Goal: Information Seeking & Learning: Learn about a topic

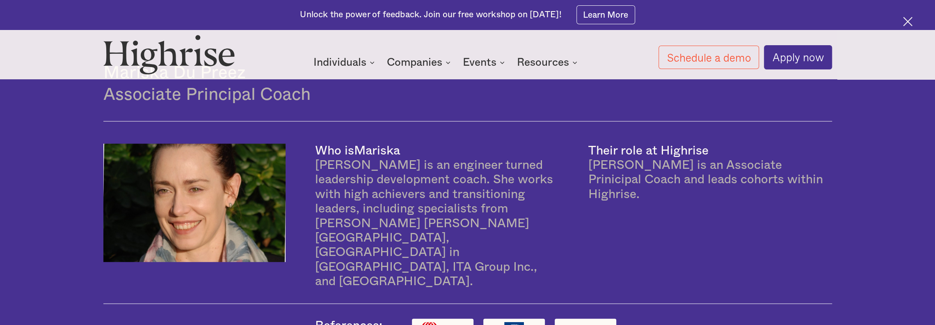
scroll to position [1852, 0]
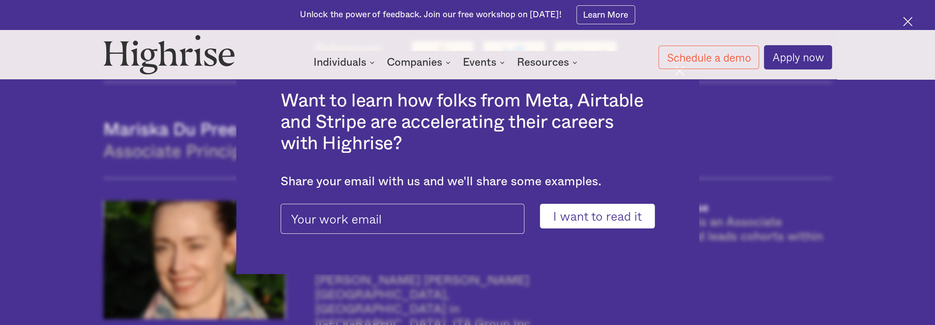
click at [909, 20] on img at bounding box center [907, 21] width 9 height 9
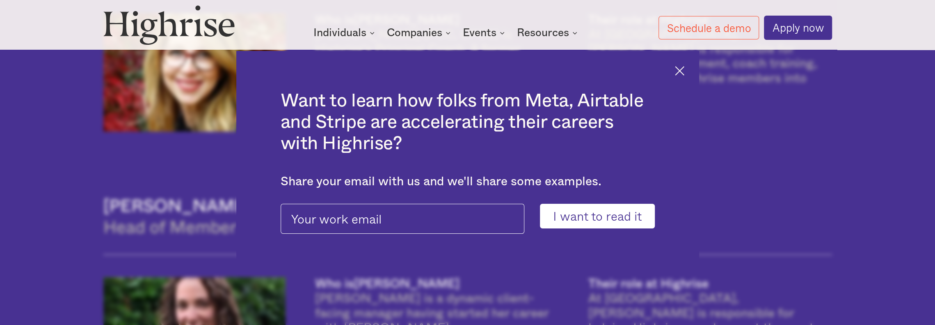
scroll to position [1043, 0]
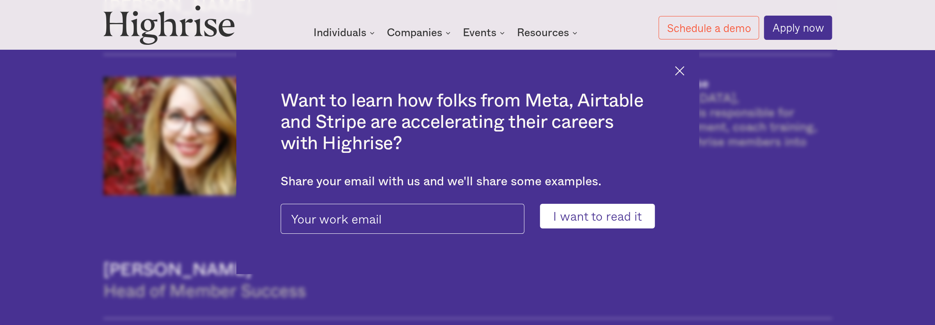
click at [176, 31] on img at bounding box center [169, 25] width 132 height 40
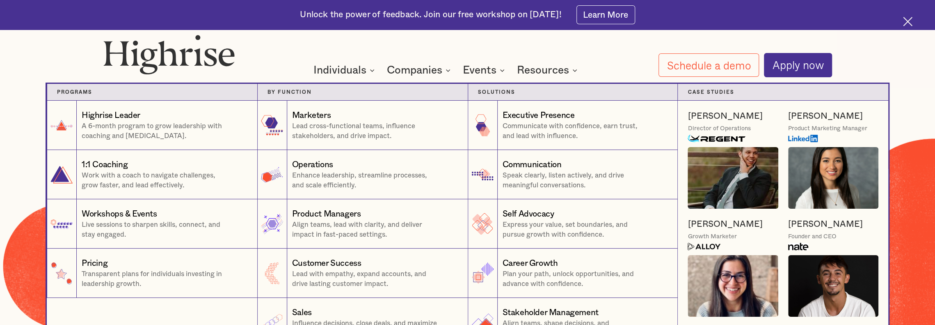
click at [366, 71] on nav "Programs 1 Highrise Leader A 6-month program to grow leadership with coaching a…" at bounding box center [468, 205] width 492 height 283
click at [372, 71] on nav "Programs 1 Highrise Leader A 6-month program to grow leadership with coaching a…" at bounding box center [468, 205] width 492 height 283
click at [447, 68] on nav "Programs 1 Highrise Leader A 6-month program to grow leadership with coaching a…" at bounding box center [468, 205] width 492 height 283
click at [503, 73] on nav "Programs 1 Highrise Leader A 6-month program to grow leadership with coaching a…" at bounding box center [468, 205] width 492 height 283
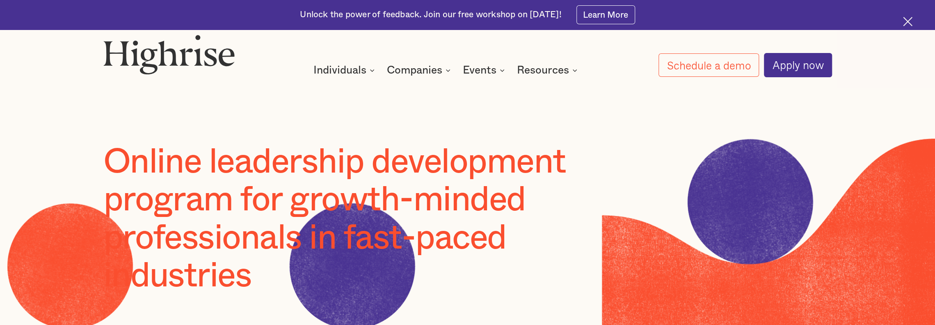
click at [905, 21] on img at bounding box center [907, 21] width 9 height 9
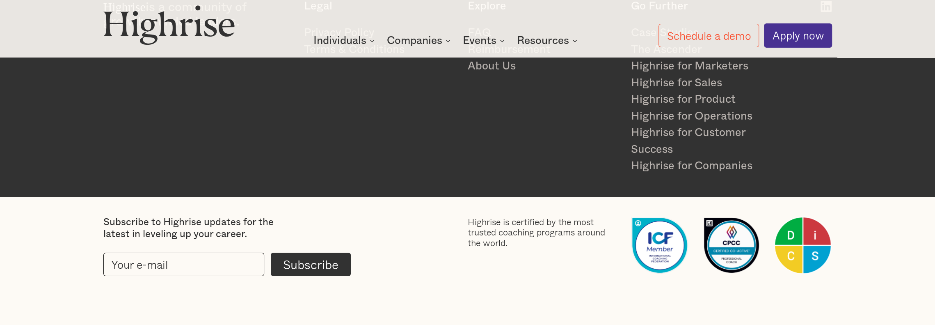
scroll to position [2324, 0]
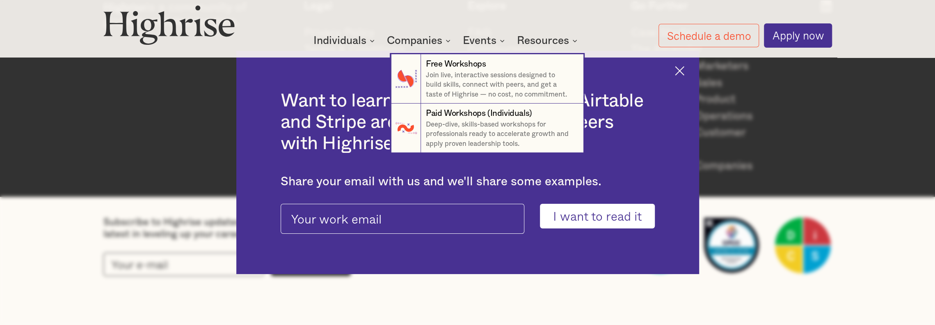
click at [505, 40] on nav "7 Free Workshops Join live, interactive sessions designed to build skills, conn…" at bounding box center [468, 93] width 492 height 118
click at [447, 41] on nav "7 Free Workshops Join live, interactive sessions designed to build skills, conn…" at bounding box center [468, 93] width 492 height 118
click at [449, 40] on nav "7 Free Workshops Join live, interactive sessions designed to build skills, conn…" at bounding box center [468, 93] width 492 height 118
click at [371, 41] on nav "7 Free Workshops Join live, interactive sessions designed to build skills, conn…" at bounding box center [468, 93] width 492 height 118
click at [373, 41] on nav "7 Free Workshops Join live, interactive sessions designed to build skills, conn…" at bounding box center [468, 93] width 492 height 118
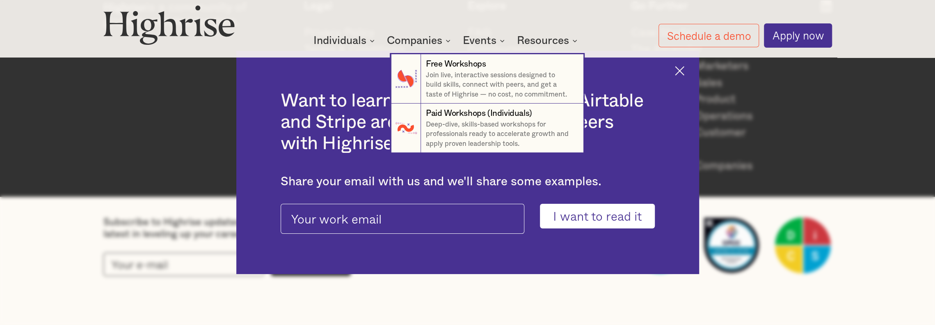
click at [577, 42] on nav "7 Free Workshops Join live, interactive sessions designed to build skills, conn…" at bounding box center [468, 93] width 492 height 118
